Goal: Task Accomplishment & Management: Manage account settings

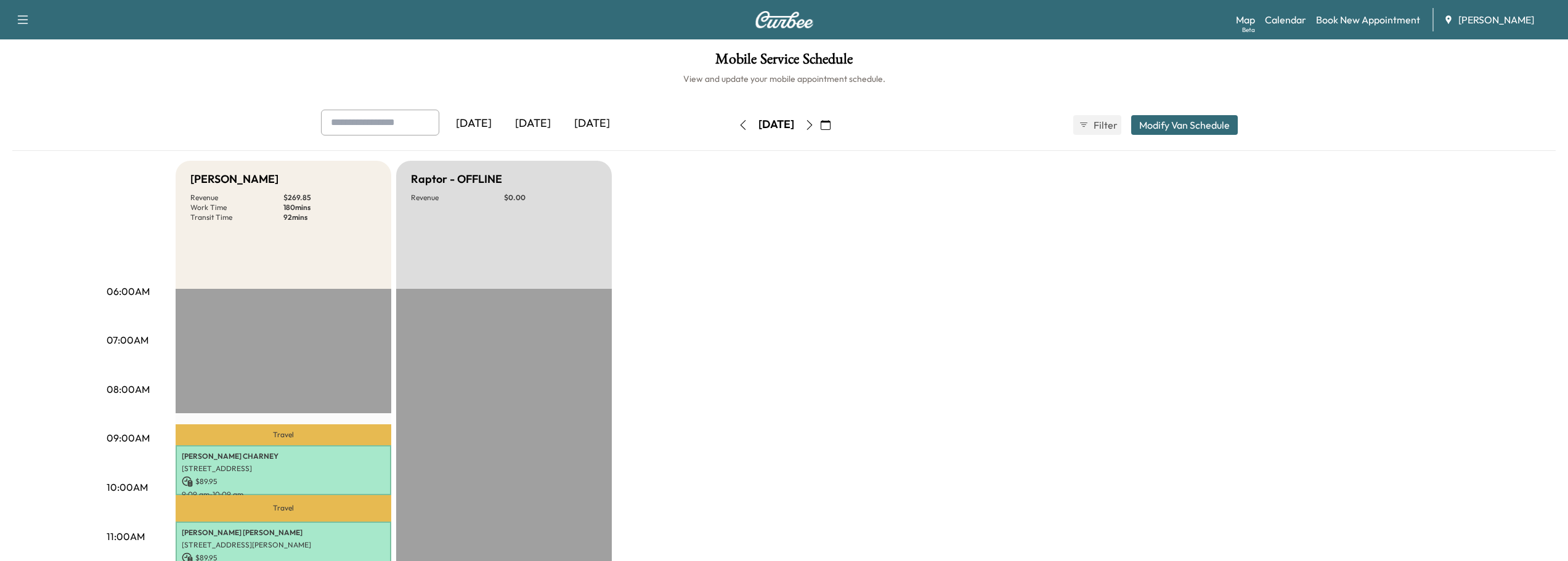
scroll to position [185, 0]
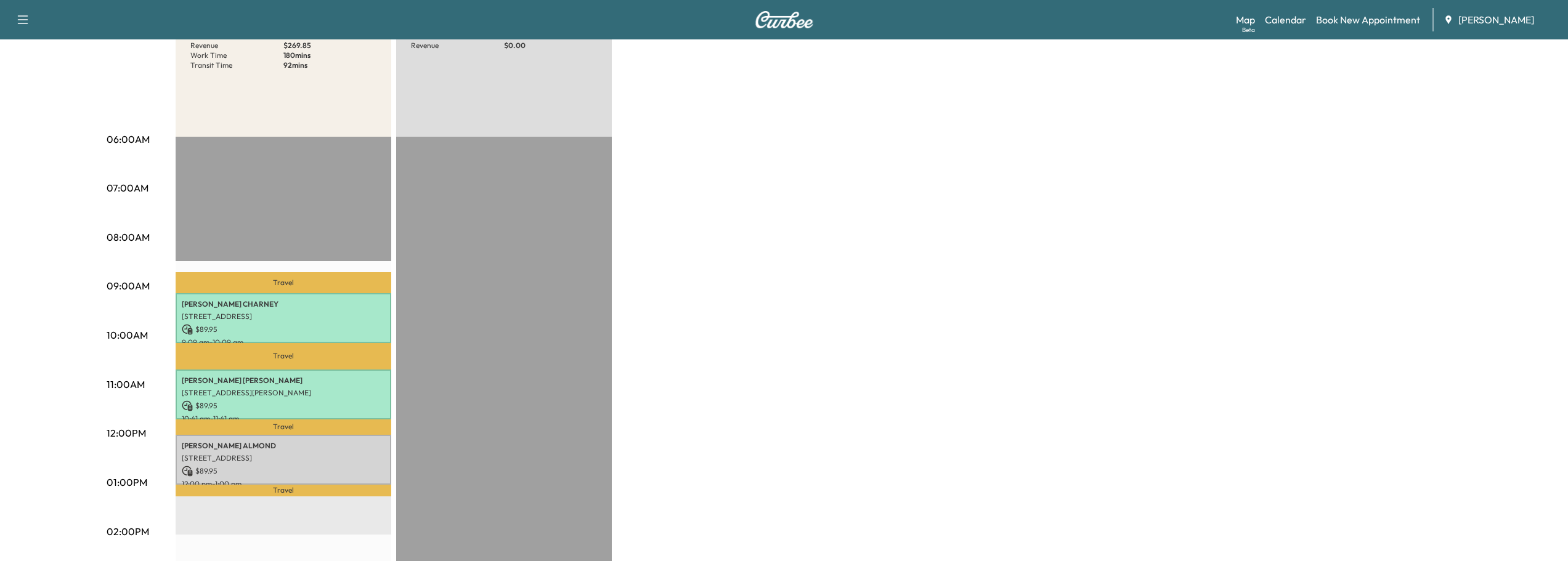
scroll to position [185, 0]
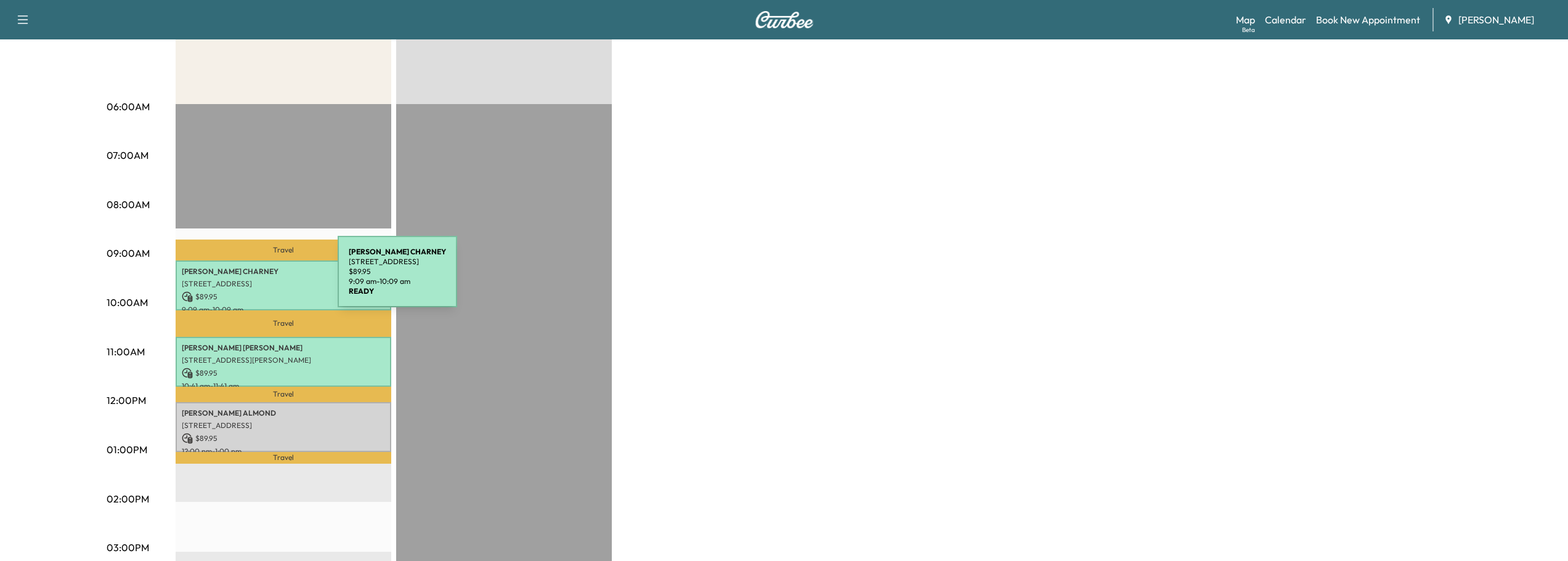
click at [246, 279] on p "[STREET_ADDRESS]" at bounding box center [283, 283] width 203 height 10
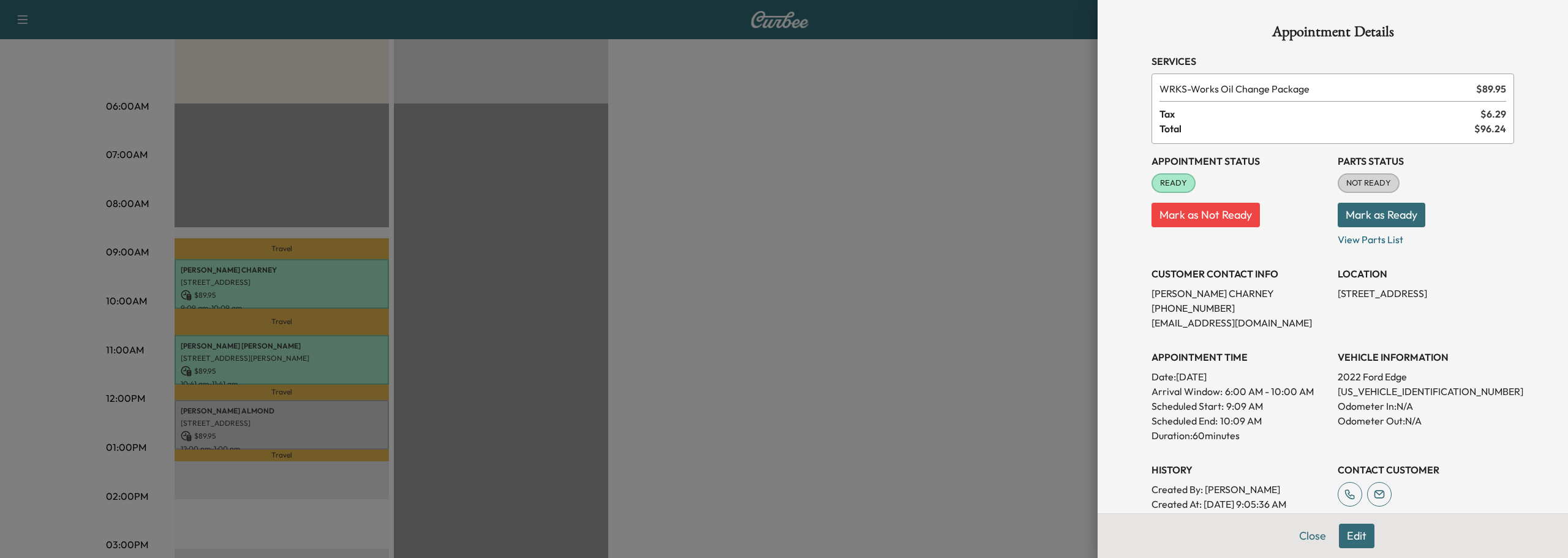
click at [1363, 220] on button "Mark as Ready" at bounding box center [1381, 215] width 87 height 24
click at [1303, 534] on button "Close" at bounding box center [1313, 536] width 43 height 24
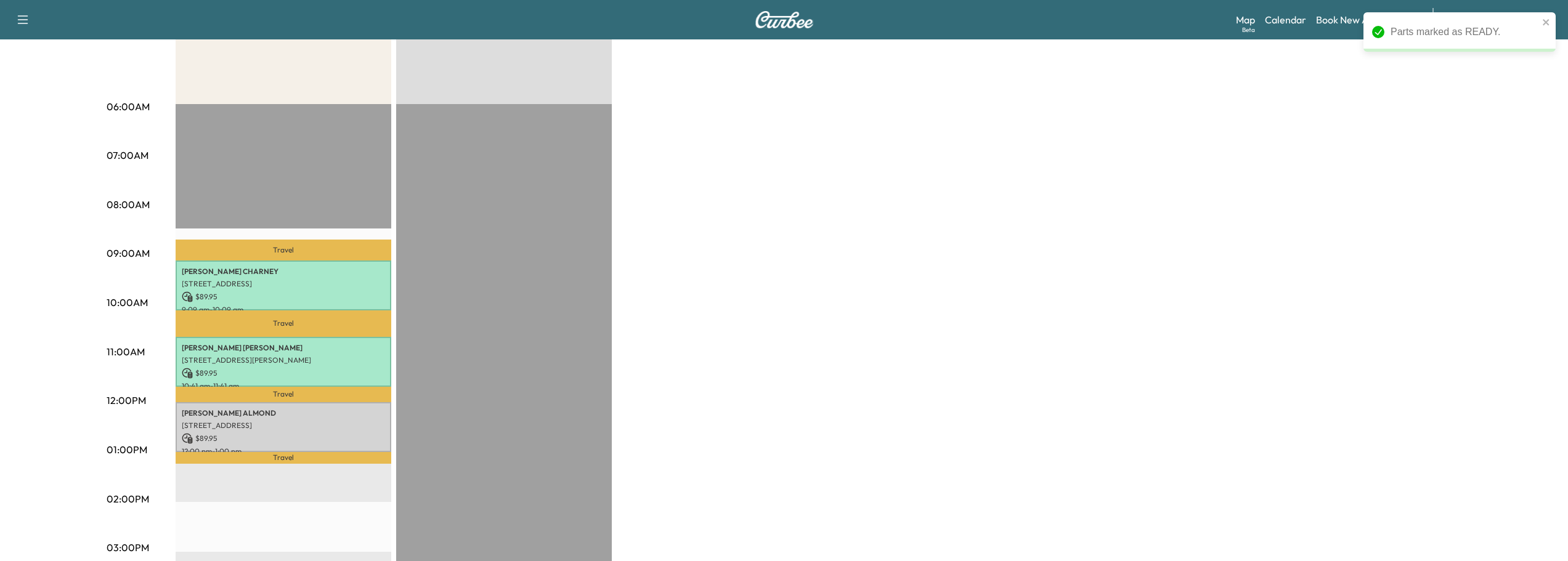
click at [170, 372] on div "06:00AM 07:00AM 08:00AM 09:00AM 10:00AM 11:00AM 12:00PM 01:00PM 02:00PM 03:00PM…" at bounding box center [141, 496] width 69 height 785
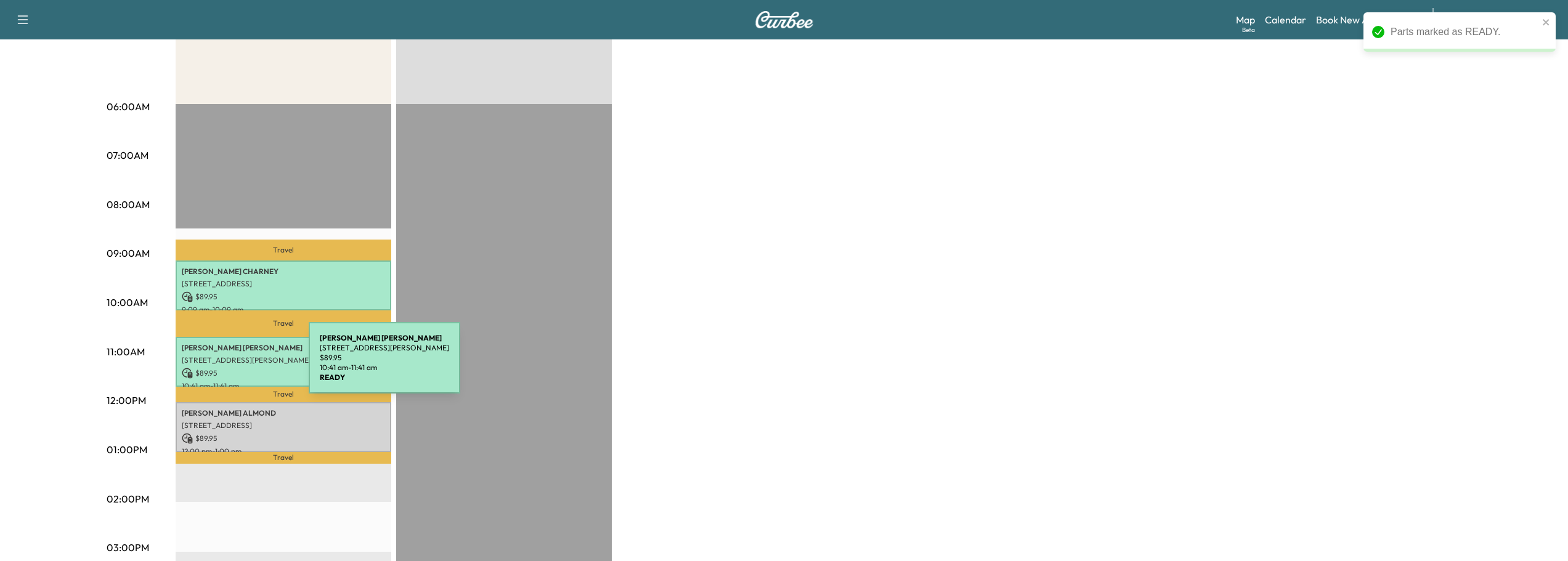
click at [217, 368] on p "$ 89.95" at bounding box center [283, 373] width 203 height 11
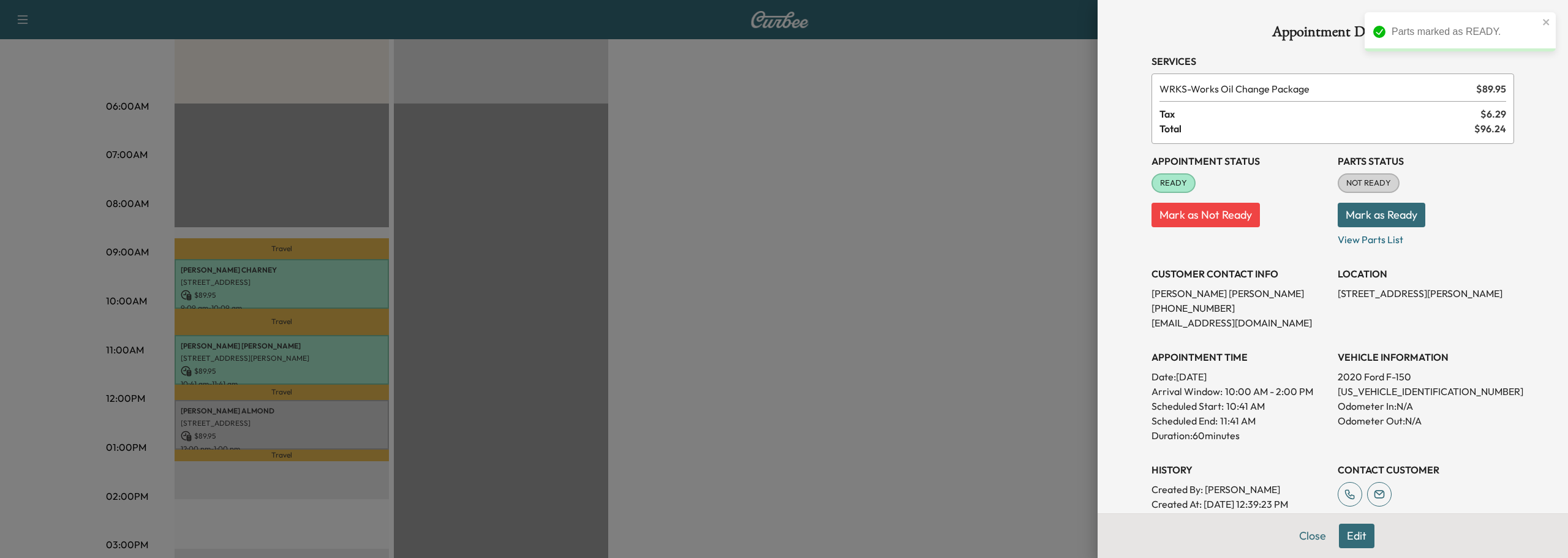
click at [1377, 224] on button "Mark as Ready" at bounding box center [1381, 215] width 87 height 24
click at [1301, 533] on button "Close" at bounding box center [1313, 536] width 43 height 24
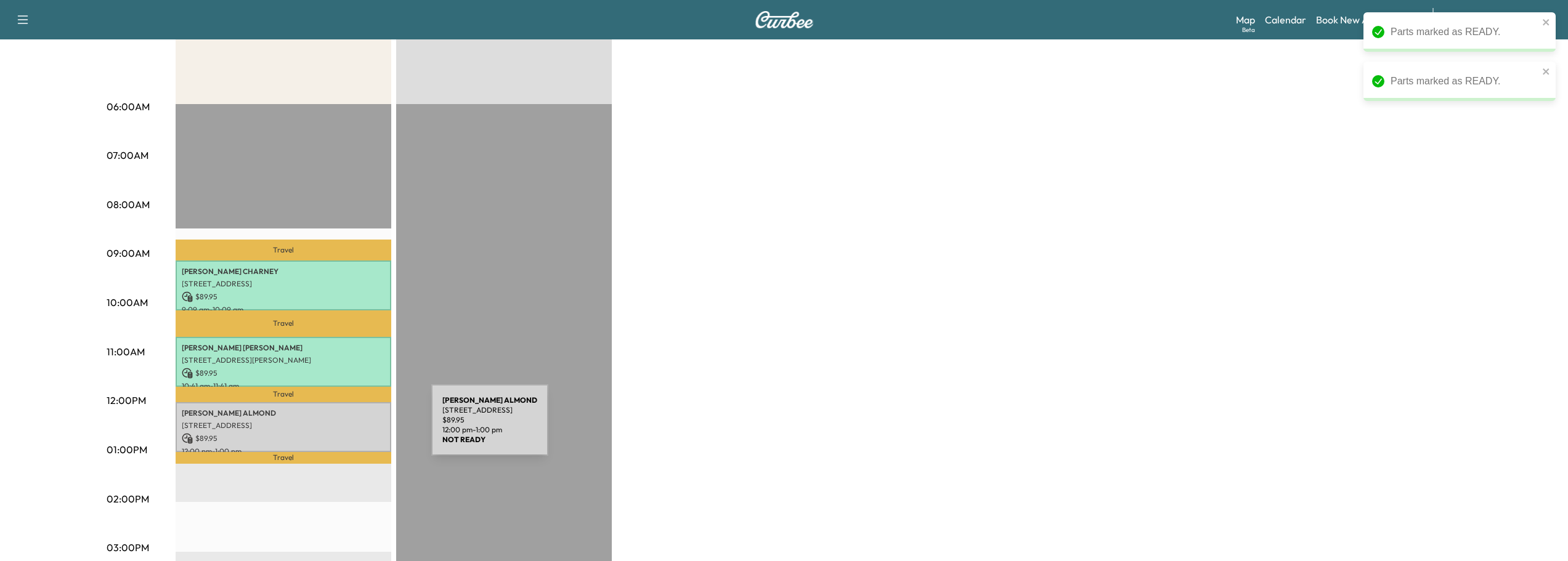
click at [338, 428] on div "[PERSON_NAME] [STREET_ADDRESS] $ 89.95 12:00 pm - 1:00 pm" at bounding box center [284, 427] width 216 height 50
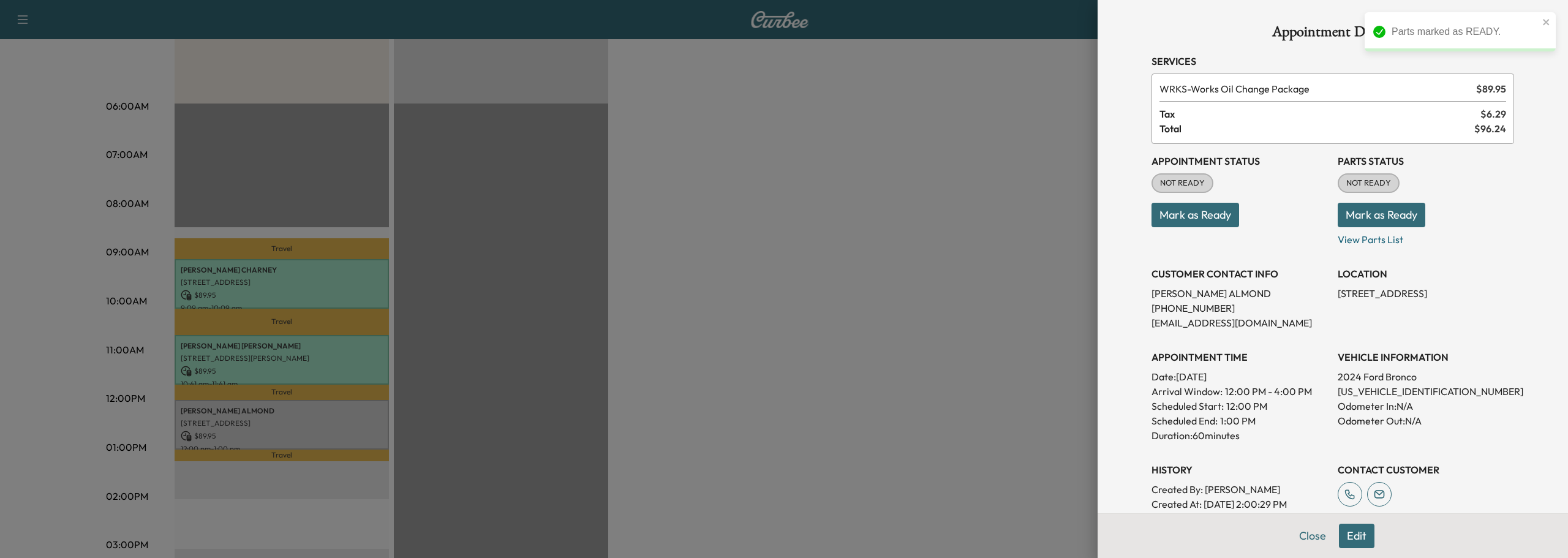
click at [1182, 215] on button "Mark as Ready" at bounding box center [1195, 215] width 87 height 24
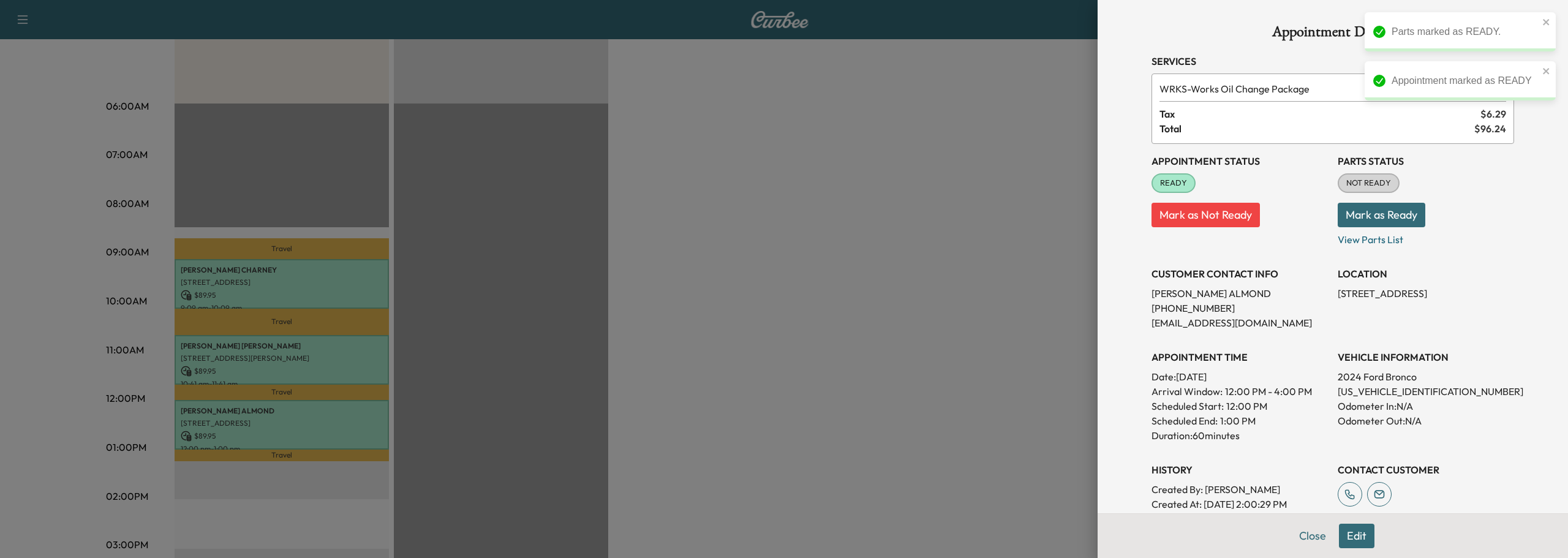
click at [1384, 215] on button "Mark as Ready" at bounding box center [1381, 215] width 87 height 24
click at [1315, 538] on button "Close" at bounding box center [1313, 536] width 43 height 24
